Goal: Transaction & Acquisition: Purchase product/service

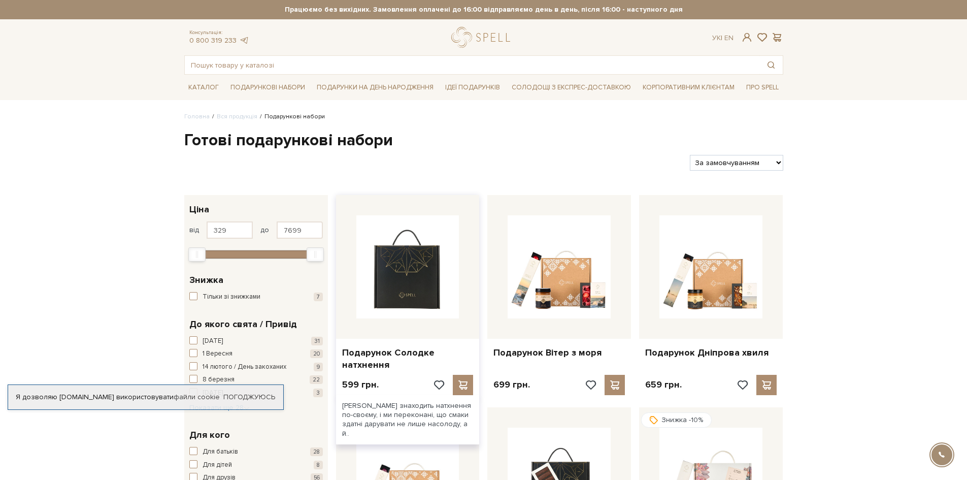
drag, startPoint x: 0, startPoint y: 0, endPoint x: 395, endPoint y: 258, distance: 471.9
click at [395, 258] on img at bounding box center [407, 266] width 103 height 103
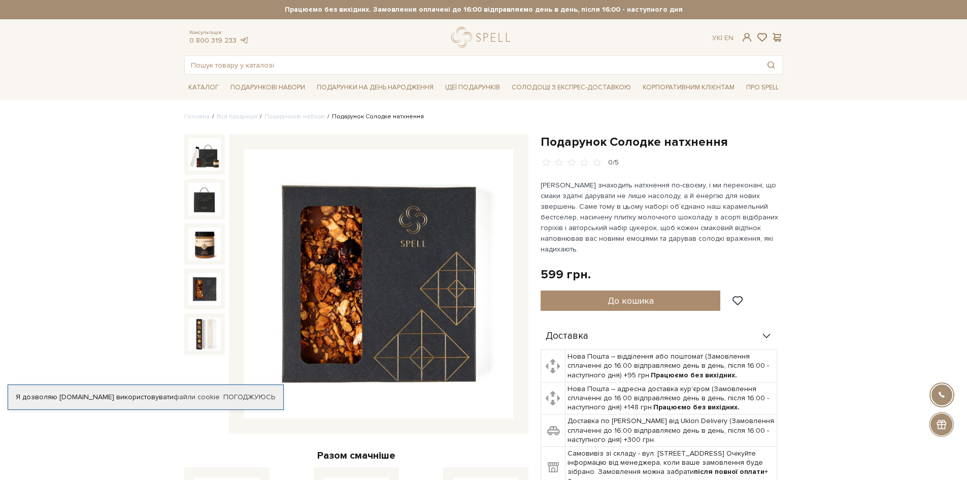
click at [229, 307] on div at bounding box center [378, 283] width 299 height 299
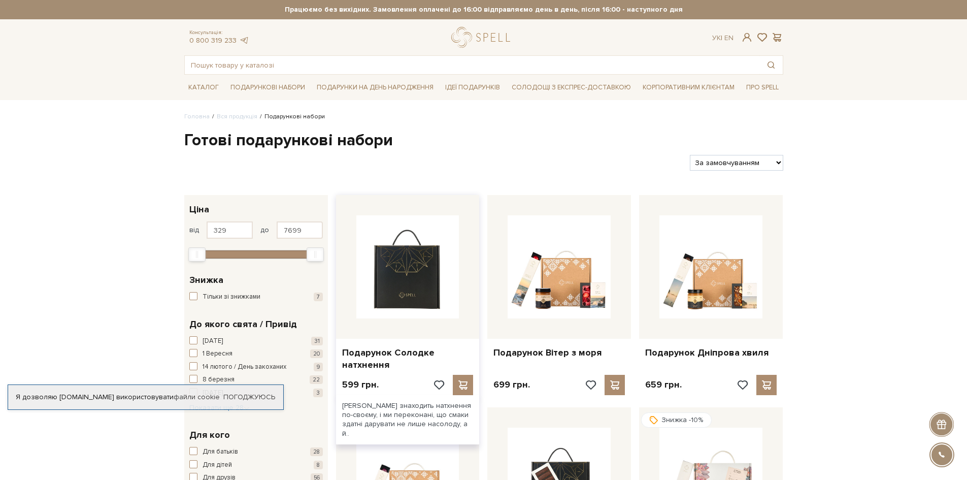
click at [398, 244] on img at bounding box center [407, 266] width 103 height 103
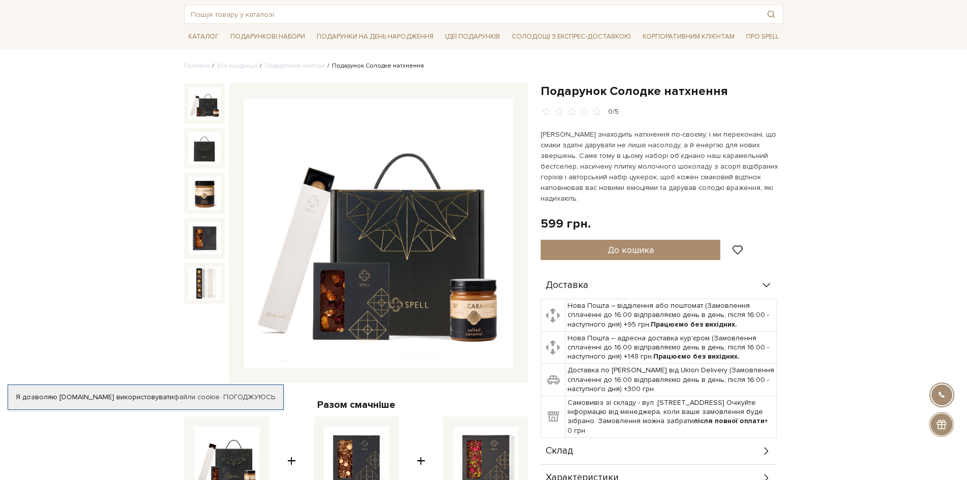
scroll to position [102, 0]
